Goal: Task Accomplishment & Management: Manage account settings

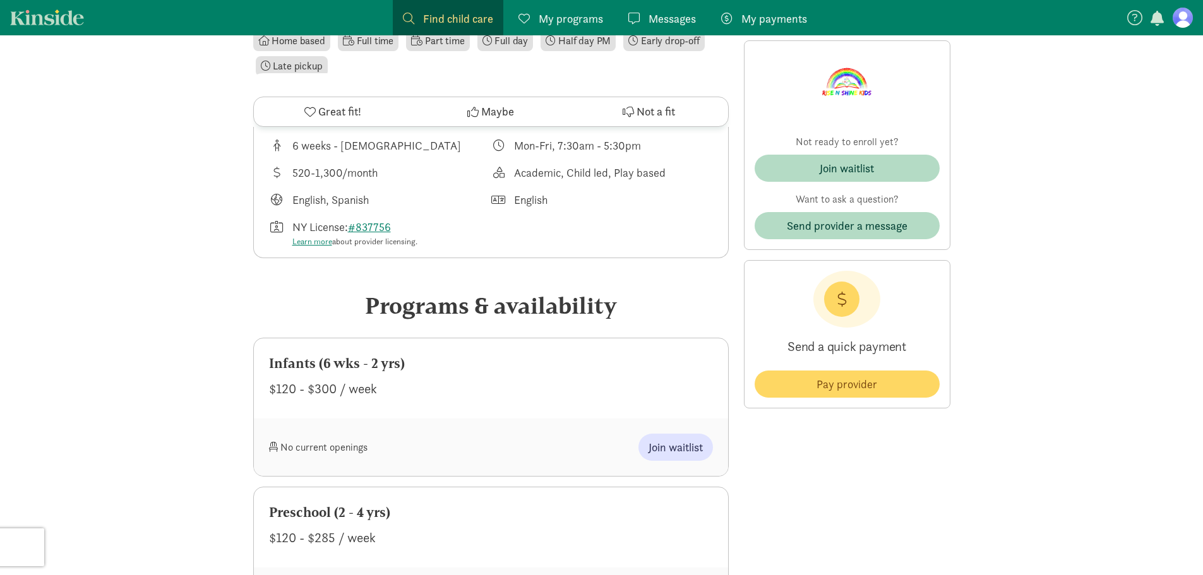
scroll to position [442, 0]
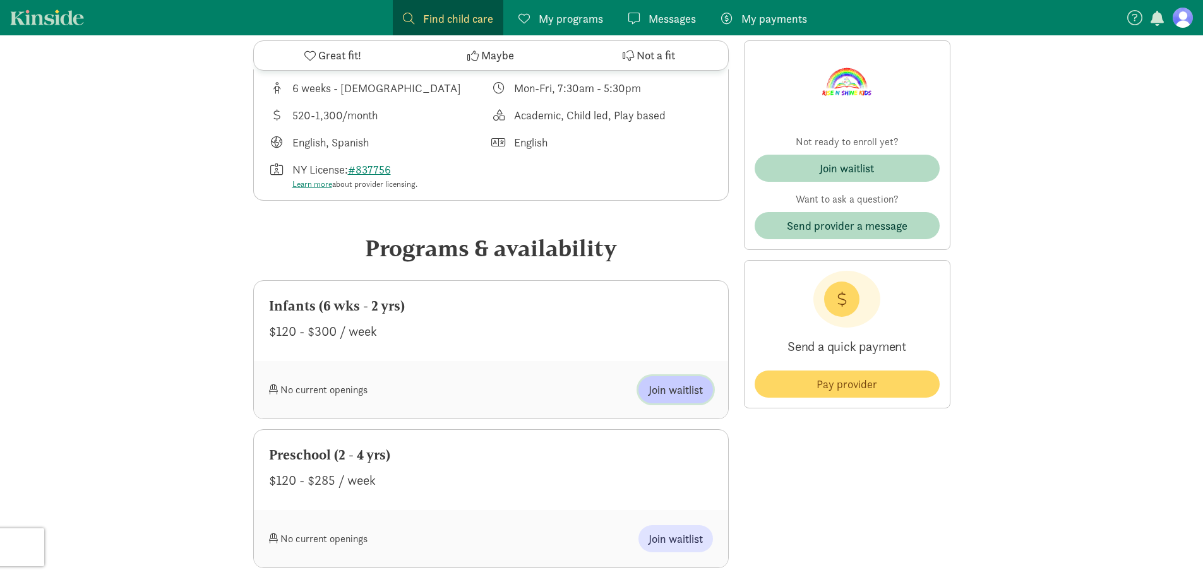
click at [656, 389] on span "Join waitlist" at bounding box center [676, 390] width 54 height 17
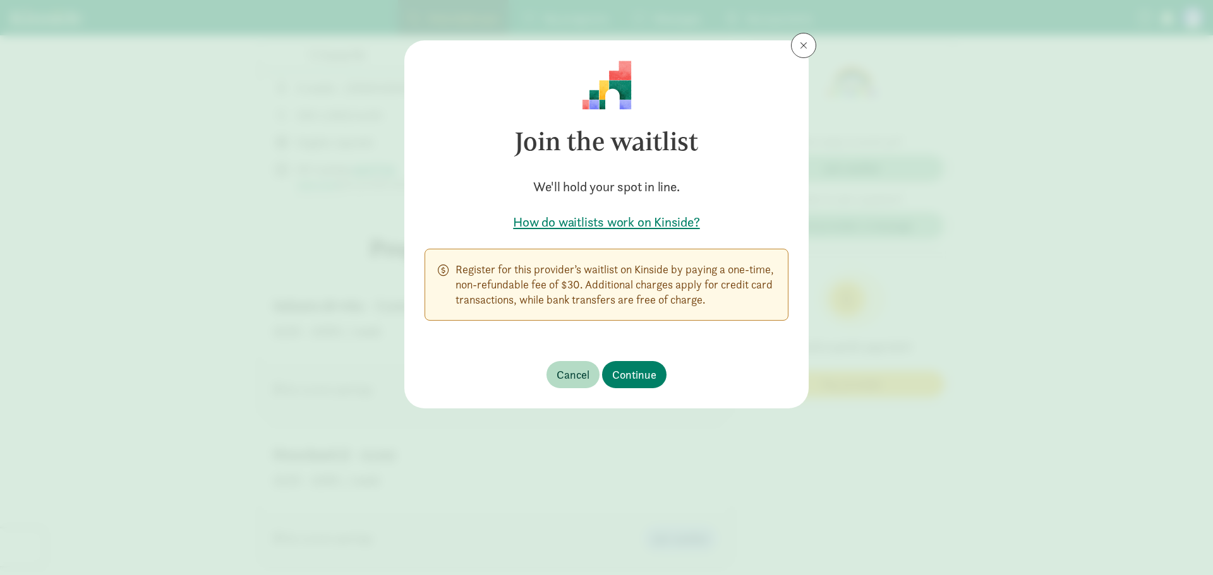
click at [628, 220] on h5 "How do waitlists work on Kinside?" at bounding box center [606, 222] width 364 height 18
click at [796, 49] on button at bounding box center [803, 45] width 25 height 25
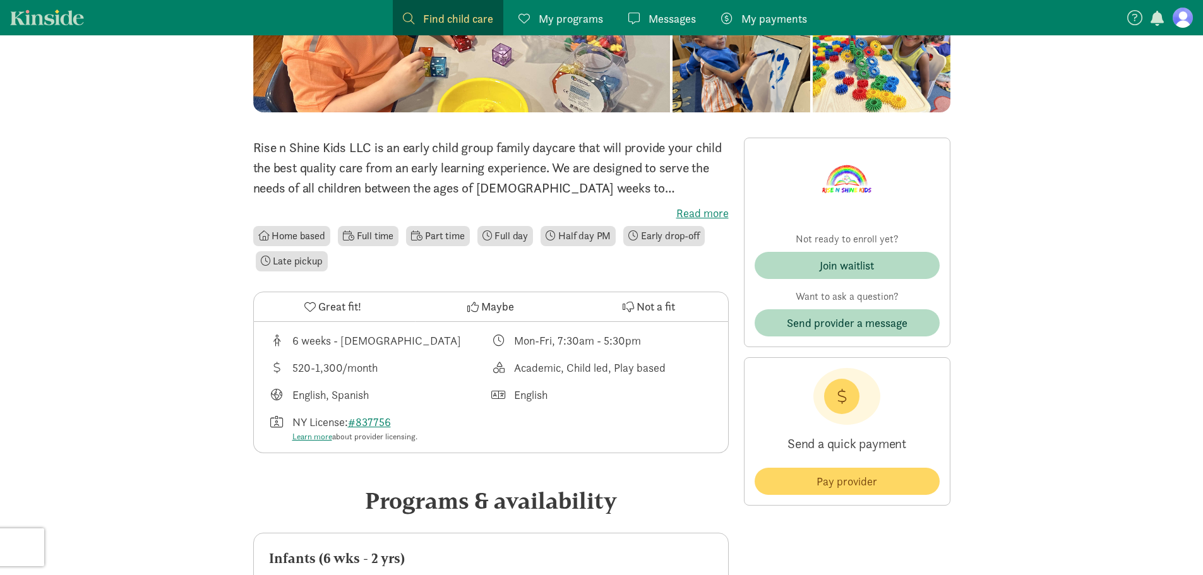
scroll to position [0, 0]
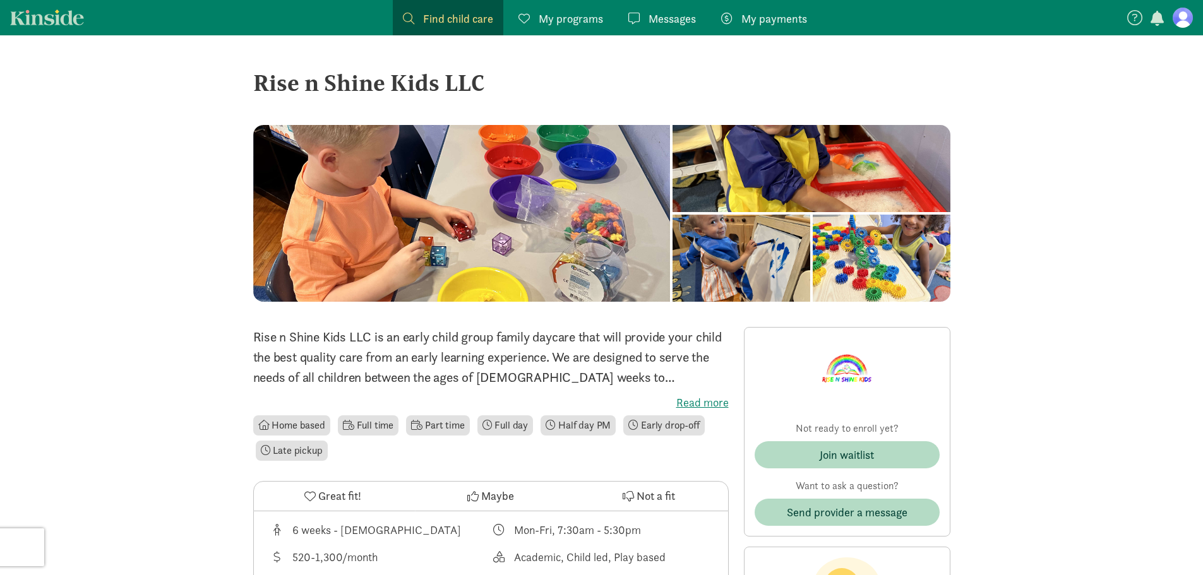
click at [535, 27] on div "My programs Programs" at bounding box center [561, 18] width 85 height 17
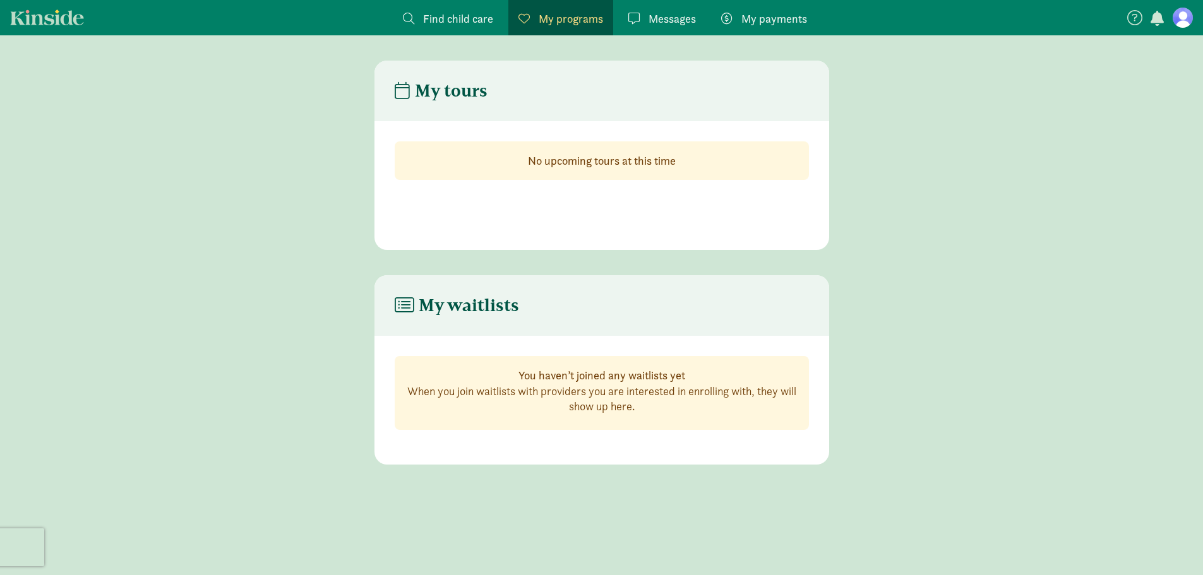
click at [483, 16] on span "Find child care" at bounding box center [458, 18] width 70 height 17
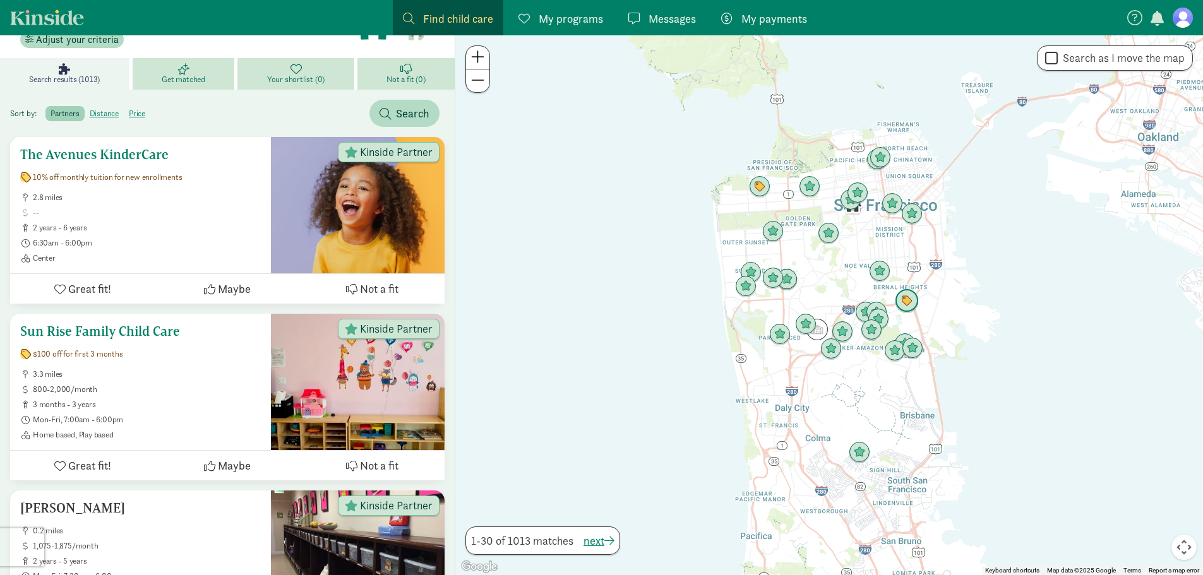
scroll to position [189, 0]
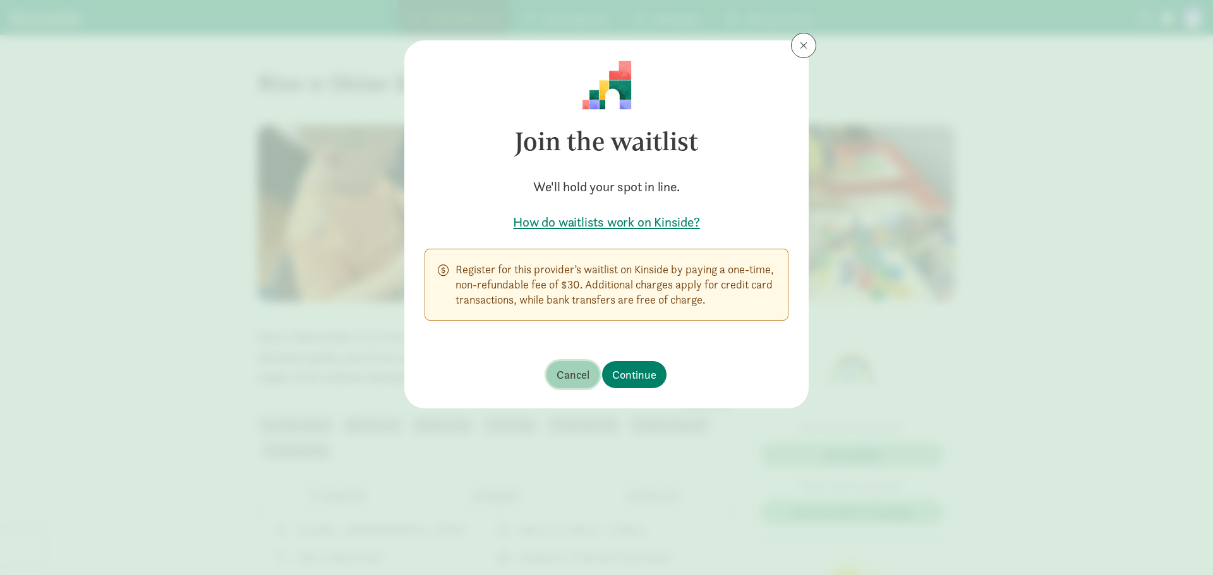
click at [580, 369] on span "Cancel" at bounding box center [572, 374] width 33 height 17
